Goal: Transaction & Acquisition: Subscribe to service/newsletter

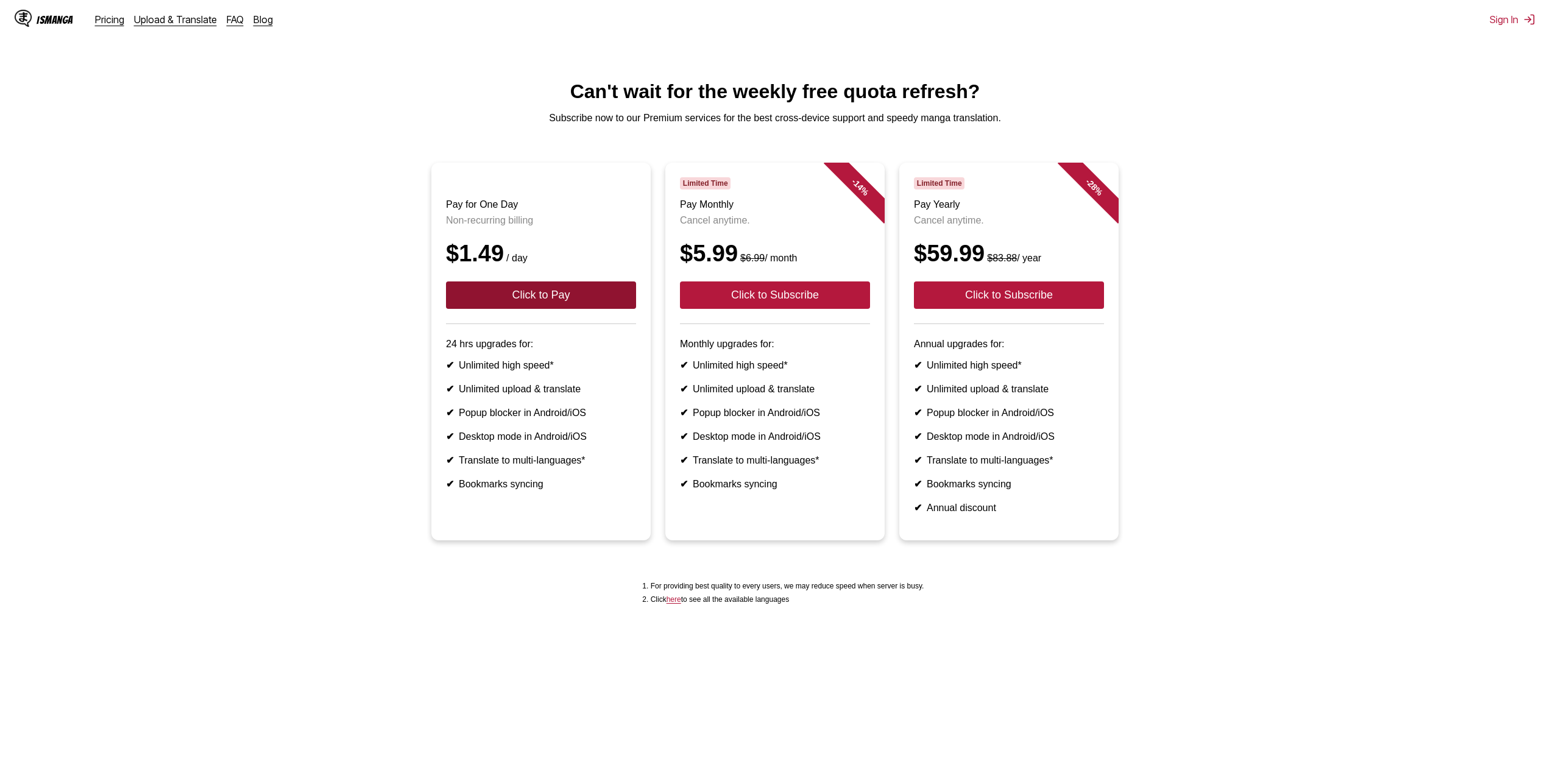
click at [552, 309] on button "Click to Pay" at bounding box center [541, 295] width 190 height 27
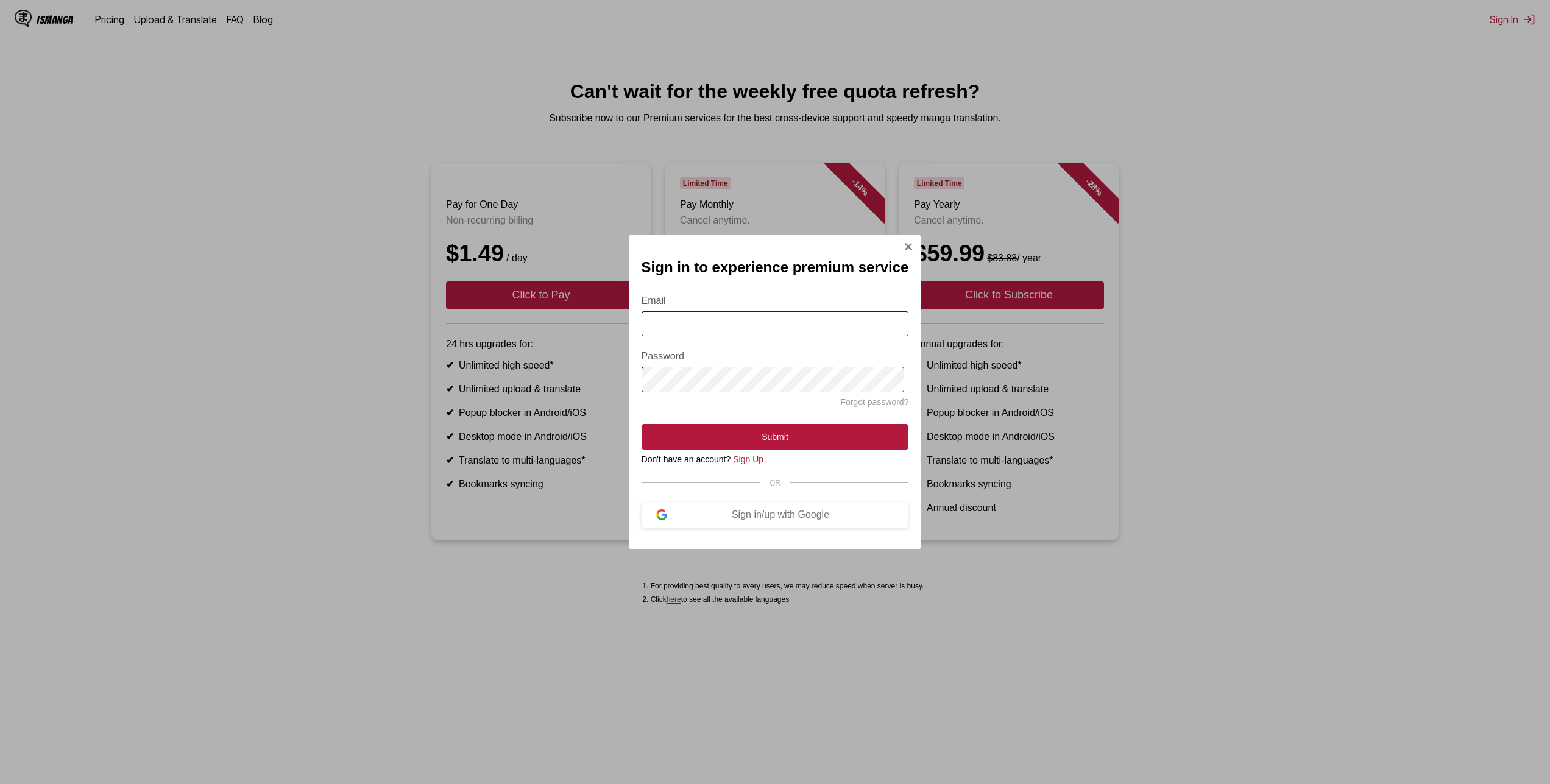
click at [911, 243] on img "Sign In Modal" at bounding box center [908, 246] width 10 height 10
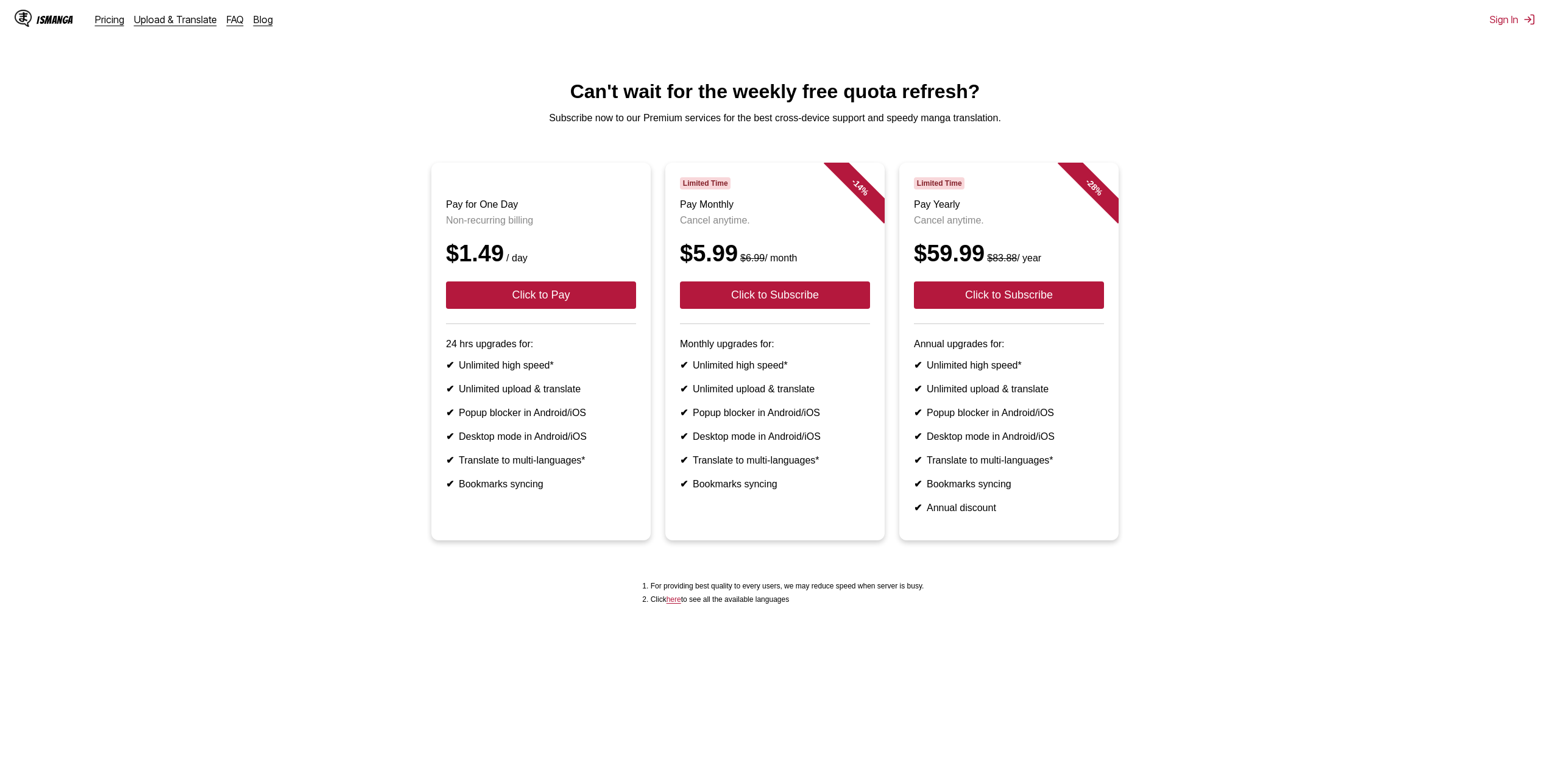
click at [58, 18] on div "IsManga" at bounding box center [55, 19] width 37 height 11
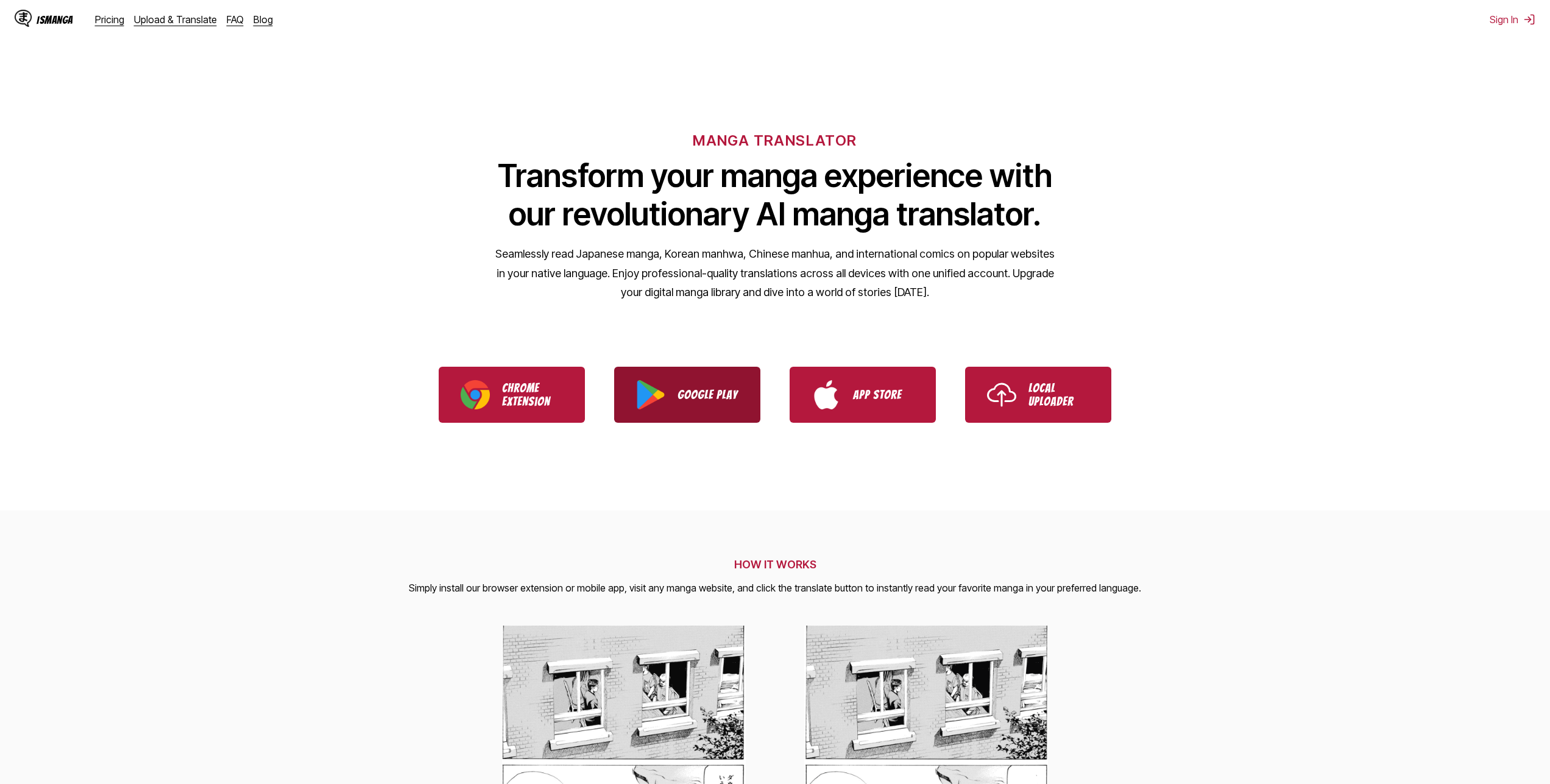
click at [714, 409] on link "Google Play" at bounding box center [687, 395] width 146 height 56
